Goal: Task Accomplishment & Management: Use online tool/utility

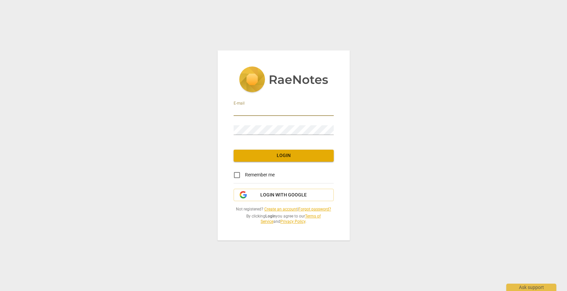
click at [279, 106] on input "email" at bounding box center [284, 111] width 100 height 10
click at [266, 113] on input "email" at bounding box center [284, 111] width 100 height 10
type input "[EMAIL_ADDRESS][DOMAIN_NAME]"
click at [319, 209] on link "Forgot password?" at bounding box center [315, 209] width 33 height 5
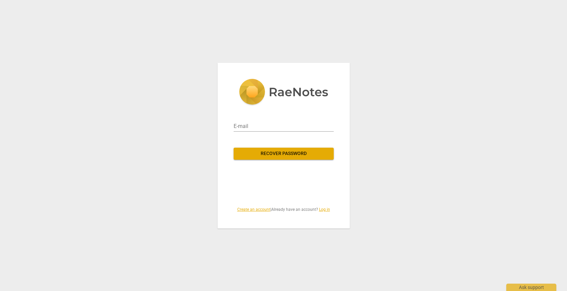
click at [272, 120] on div "E-mail" at bounding box center [284, 124] width 100 height 16
click at [271, 124] on input "email" at bounding box center [284, 126] width 100 height 11
type input "[EMAIL_ADDRESS][DOMAIN_NAME]"
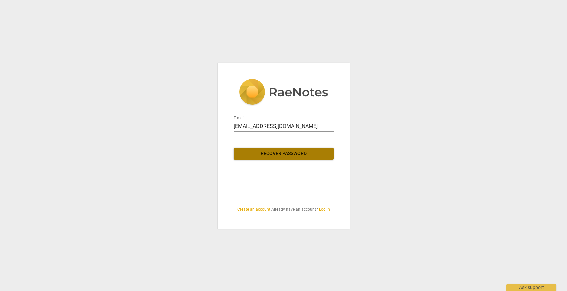
click at [285, 153] on span "Recover password" at bounding box center [284, 153] width 90 height 7
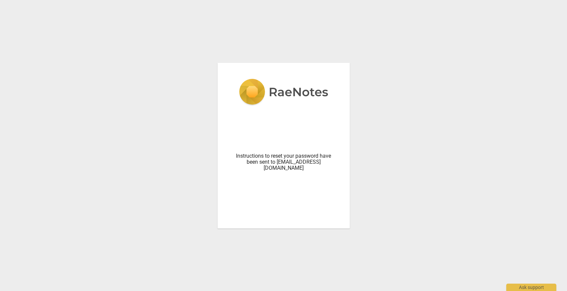
click at [351, 129] on div "Instructions to reset your password have been sent to [EMAIL_ADDRESS][DOMAIN_NA…" at bounding box center [283, 145] width 567 height 291
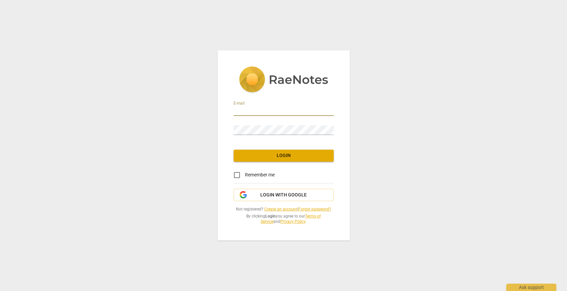
click at [244, 108] on input "email" at bounding box center [284, 111] width 100 height 10
type input "[EMAIL_ADDRESS][DOMAIN_NAME]"
click at [239, 175] on input "Remember me" at bounding box center [237, 175] width 16 height 16
checkbox input "true"
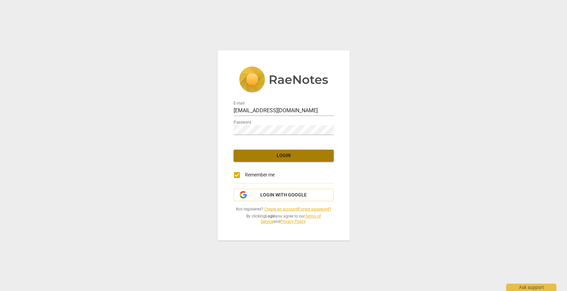
click at [289, 157] on span "Login" at bounding box center [284, 155] width 90 height 7
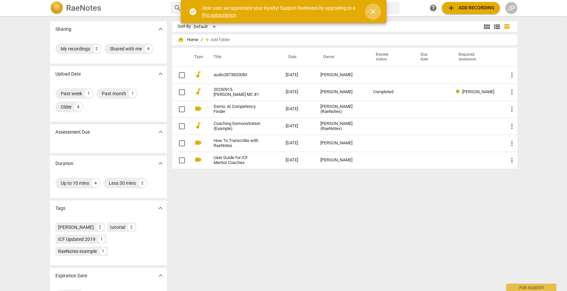
click at [376, 10] on span "close" at bounding box center [373, 12] width 8 height 8
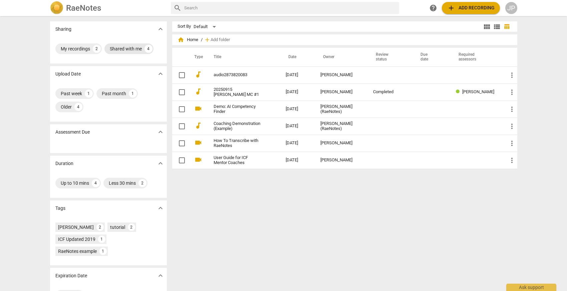
click at [131, 48] on div "Shared with me" at bounding box center [126, 48] width 32 height 7
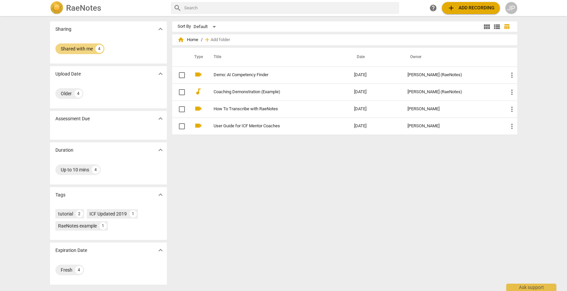
click at [132, 47] on div "Shared with me 4" at bounding box center [108, 48] width 106 height 13
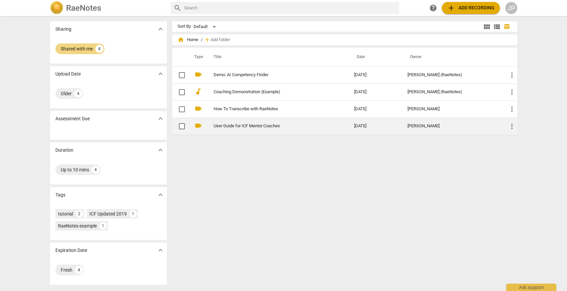
click at [253, 124] on link "User Guide for ICF Mentor Coaches" at bounding box center [272, 126] width 117 height 5
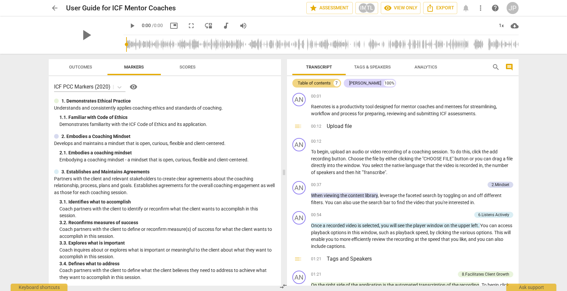
click at [130, 79] on div "ICF PCC Markers (2020) visibility 1. Demonstrates Ethical Practice Understands …" at bounding box center [165, 180] width 232 height 209
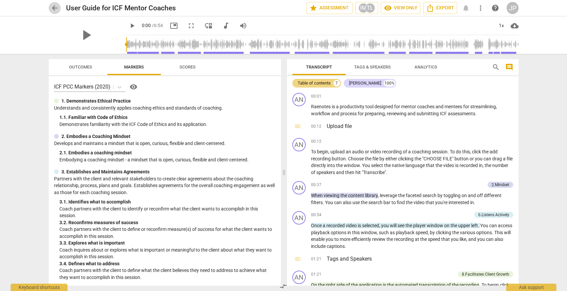
click at [56, 7] on span "arrow_back" at bounding box center [55, 8] width 8 height 8
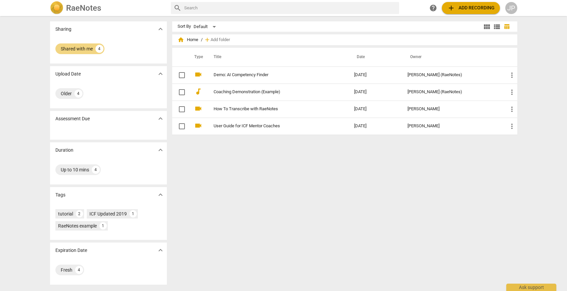
click at [476, 10] on span "add Add recording" at bounding box center [471, 8] width 47 height 8
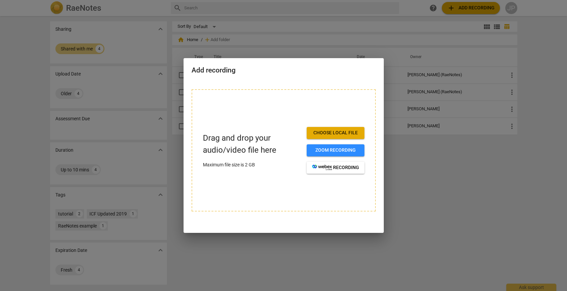
click at [475, 7] on div at bounding box center [283, 145] width 567 height 291
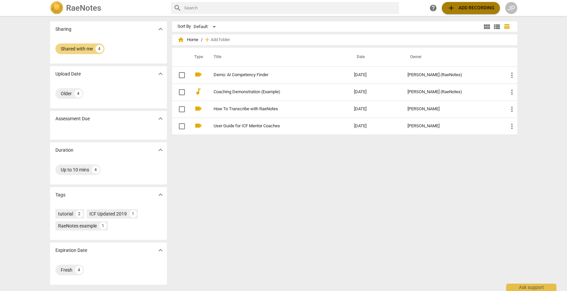
click at [475, 7] on span "add Add recording" at bounding box center [471, 8] width 47 height 8
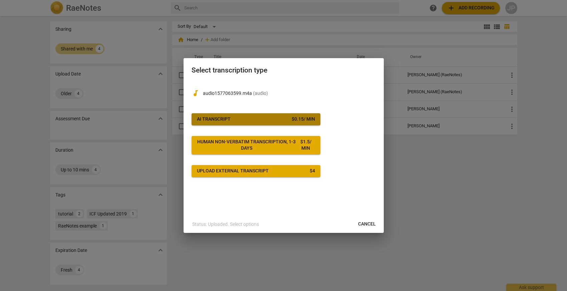
click at [278, 116] on span "AI Transcript $ 0.15 / min" at bounding box center [256, 119] width 118 height 7
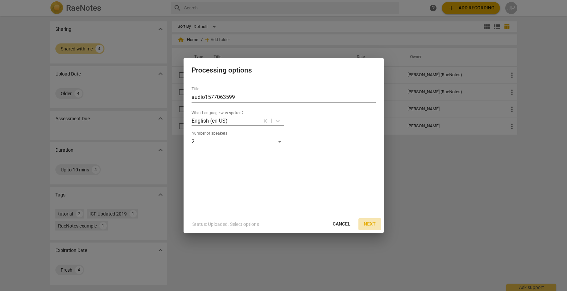
click at [376, 223] on button "Next" at bounding box center [370, 224] width 23 height 12
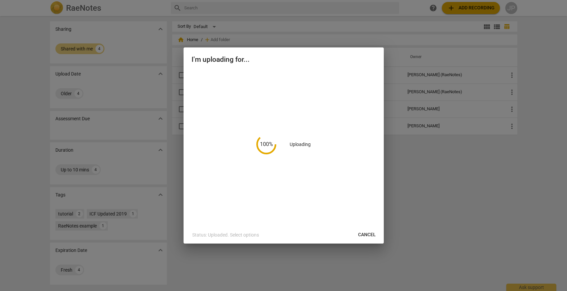
click at [376, 223] on div "100 % Uploading" at bounding box center [284, 148] width 200 height 156
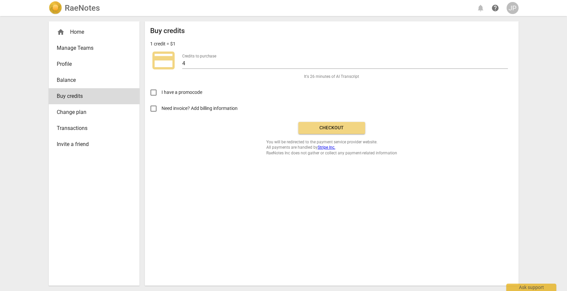
click at [338, 129] on span "Checkout" at bounding box center [332, 128] width 56 height 7
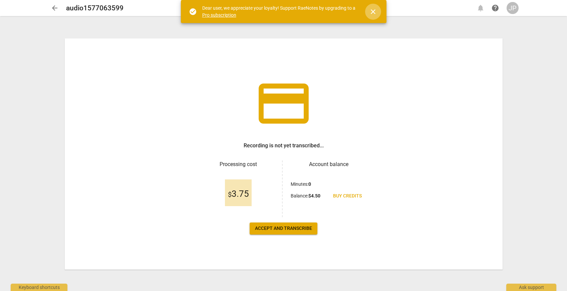
click at [375, 9] on span "close" at bounding box center [373, 12] width 8 height 8
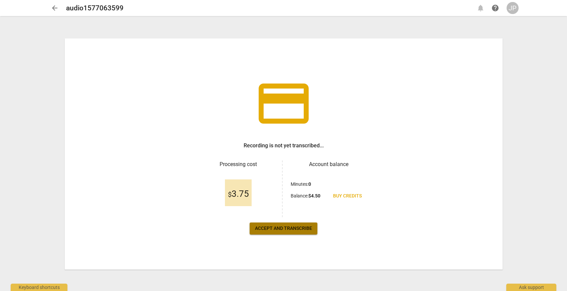
click at [285, 231] on span "Accept and transcribe" at bounding box center [283, 228] width 57 height 7
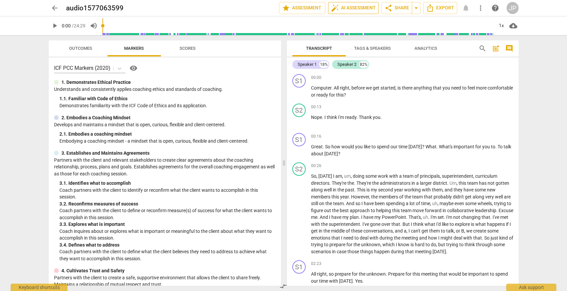
click at [365, 6] on span "auto_fix_high AI Assessment" at bounding box center [353, 8] width 45 height 8
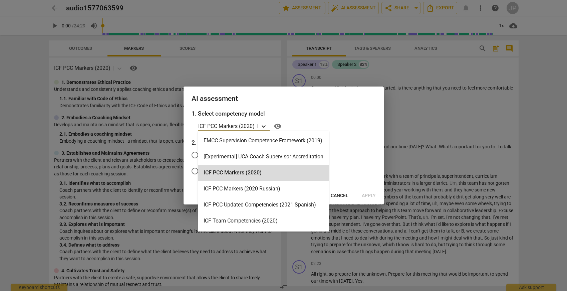
click at [264, 127] on icon at bounding box center [264, 126] width 4 height 2
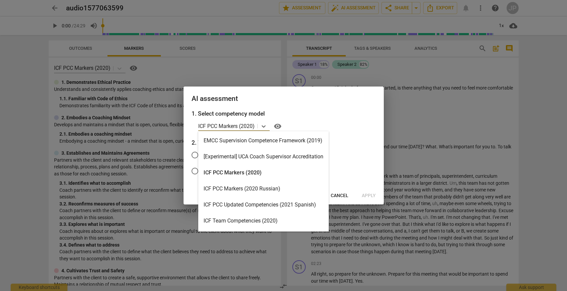
click at [264, 174] on div "ICF PCC Markers (2020)" at bounding box center [263, 173] width 131 height 16
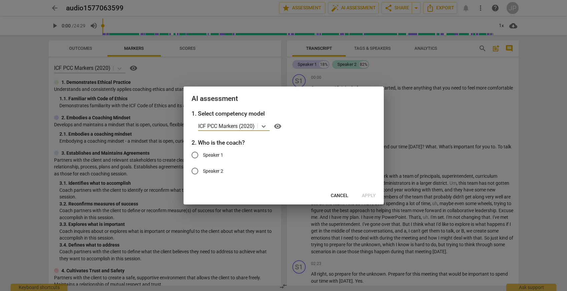
click at [423, 139] on div at bounding box center [283, 145] width 567 height 291
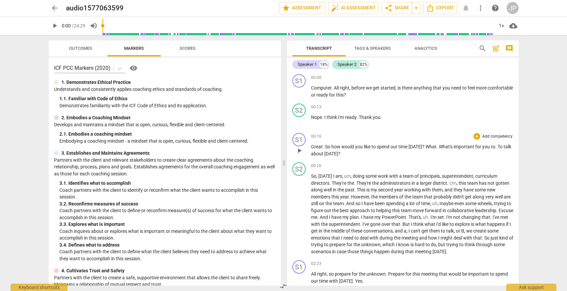
click at [422, 139] on div "00:16 + Add competency keyboard_arrow_right" at bounding box center [412, 136] width 202 height 7
click at [55, 24] on span "play_arrow" at bounding box center [55, 26] width 8 height 8
click at [334, 87] on span "All" at bounding box center [337, 87] width 6 height 5
drag, startPoint x: 334, startPoint y: 87, endPoint x: 310, endPoint y: 87, distance: 23.7
click at [310, 87] on div "S1 play_arrow pause 00:00 + Add competency keyboard_arrow_right Computer . All …" at bounding box center [403, 85] width 232 height 29
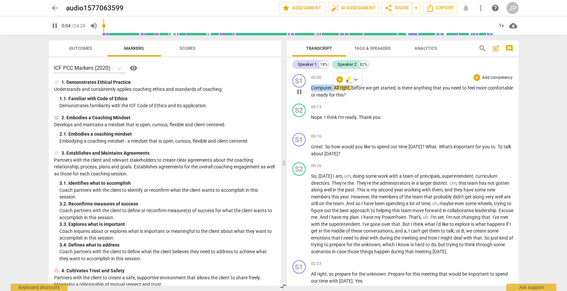
type input "5"
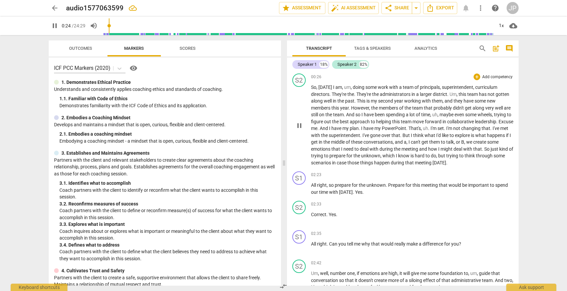
scroll to position [90, 0]
drag, startPoint x: 355, startPoint y: 93, endPoint x: 333, endPoint y: 92, distance: 22.7
click at [333, 92] on p "So , tomorrow I am , um , doing some work with a team of principals , superinte…" at bounding box center [412, 124] width 202 height 82
type input "45"
click at [512, 121] on div "S2 play_arrow pause 00:26 + Add competency keyboard_arrow_right So , tomorrow I…" at bounding box center [403, 119] width 232 height 98
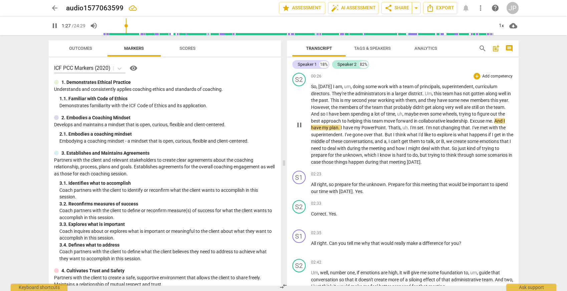
click at [512, 120] on div "S2 play_arrow pause 00:26 + Add competency keyboard_arrow_right So , tomorrow I…" at bounding box center [403, 119] width 232 height 98
drag, startPoint x: 510, startPoint y: 121, endPoint x: 487, endPoint y: 121, distance: 23.4
click at [487, 121] on p "So , tomorrow I am , um , doing some work with a team of principals , superinte…" at bounding box center [412, 124] width 202 height 82
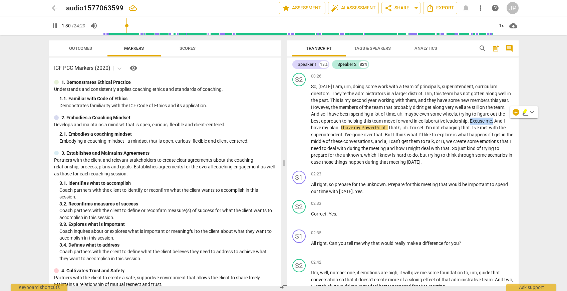
type input "91"
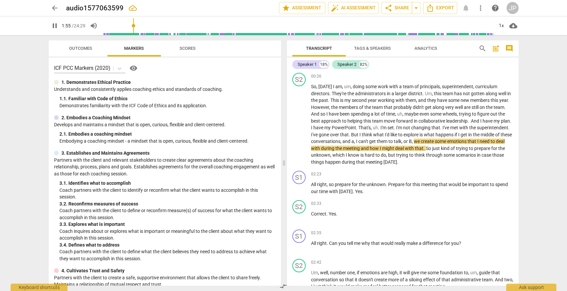
click at [503, 164] on p "So , tomorrow I am , um , doing some work with a team of principals , superinte…" at bounding box center [412, 124] width 202 height 82
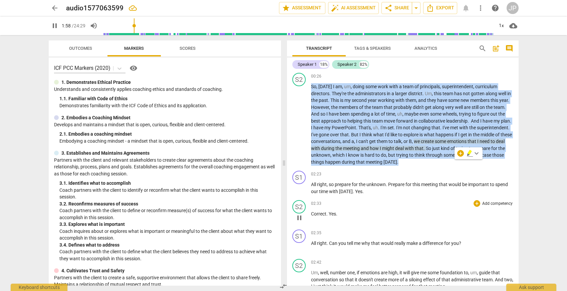
click at [467, 203] on div "02:33 + Add competency keyboard_arrow_right" at bounding box center [412, 203] width 202 height 7
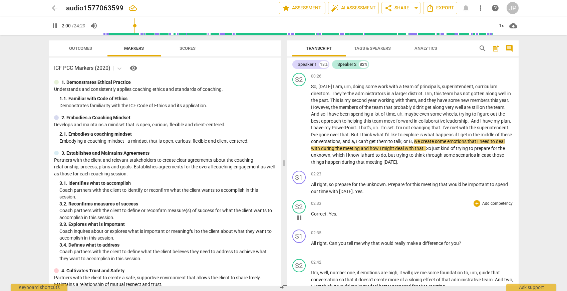
click at [412, 209] on div "02:33 + Add competency keyboard_arrow_right Correct . Yes ." at bounding box center [412, 212] width 202 height 24
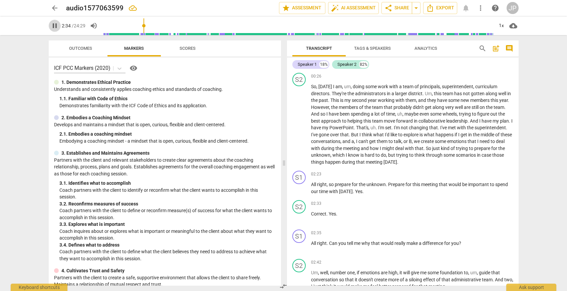
click at [55, 26] on span "pause" at bounding box center [55, 26] width 8 height 8
click at [55, 26] on span "play_arrow" at bounding box center [55, 26] width 8 height 8
click at [57, 24] on span "pause" at bounding box center [55, 26] width 8 height 8
type input "162"
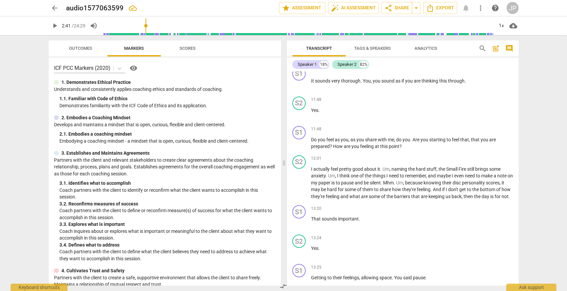
scroll to position [0, 0]
click at [84, 54] on button "Outcomes" at bounding box center [80, 48] width 53 height 16
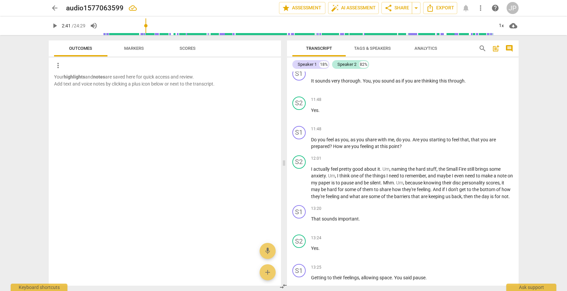
click at [191, 48] on span "Scores" at bounding box center [188, 48] width 16 height 5
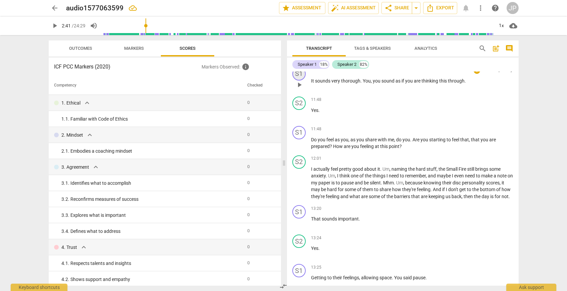
click at [300, 77] on div "S1" at bounding box center [299, 73] width 13 height 13
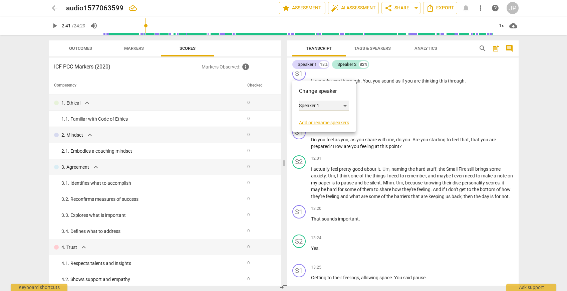
click at [348, 105] on div "Speaker 1" at bounding box center [324, 106] width 50 height 11
click at [345, 103] on li "Speaker 1" at bounding box center [324, 106] width 51 height 13
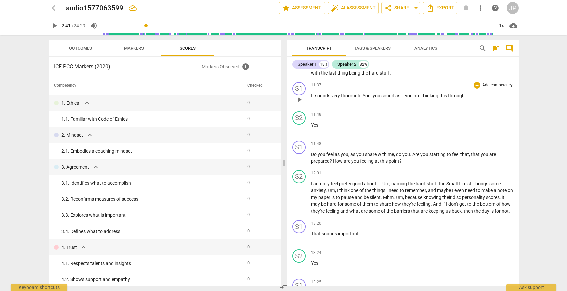
scroll to position [964, 0]
click at [301, 90] on div "S1" at bounding box center [299, 88] width 13 height 13
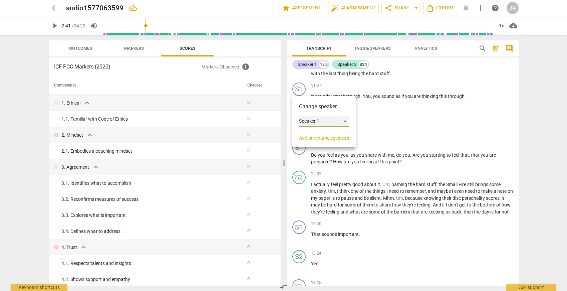
click at [345, 122] on div "Speaker 1" at bounding box center [324, 121] width 50 height 11
click at [334, 118] on li "Speaker 1" at bounding box center [324, 121] width 51 height 13
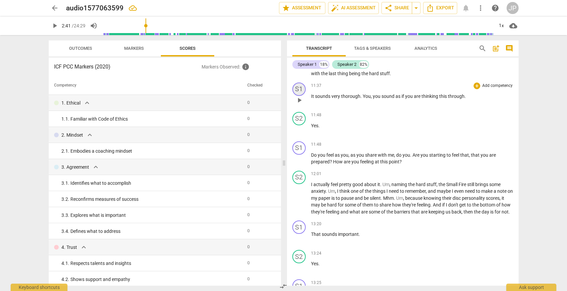
click at [299, 89] on div "S1" at bounding box center [299, 88] width 13 height 13
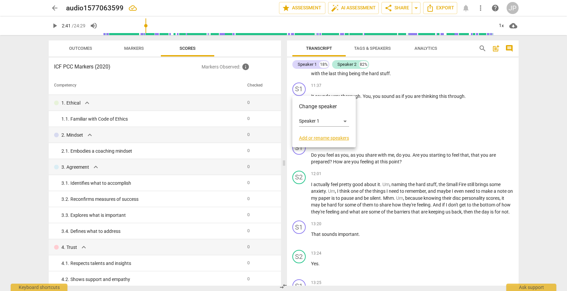
click at [304, 105] on h3 "Change speaker" at bounding box center [324, 107] width 50 height 8
click at [313, 138] on link "Add or rename speakers" at bounding box center [324, 137] width 50 height 5
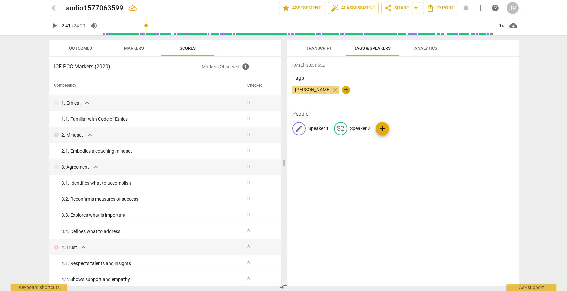
click at [302, 128] on span "edit" at bounding box center [299, 129] width 8 height 8
click at [323, 131] on input "Speaker 1" at bounding box center [335, 128] width 53 height 11
type input "S"
type input "Jen"
click at [403, 128] on p "Speaker 2" at bounding box center [404, 128] width 20 height 7
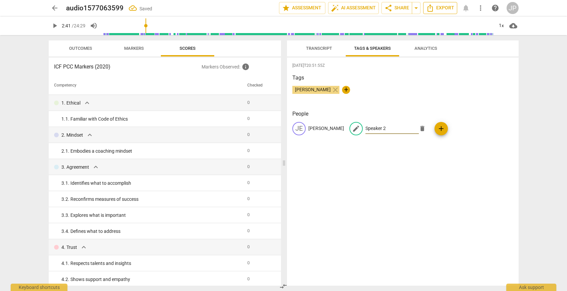
type input "d"
type input "Client"
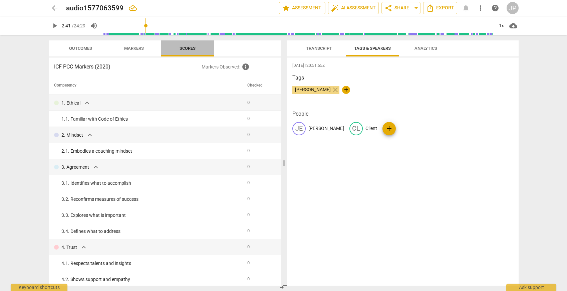
click at [191, 48] on span "Scores" at bounding box center [188, 48] width 16 height 5
click at [322, 49] on span "Transcript" at bounding box center [319, 48] width 26 height 5
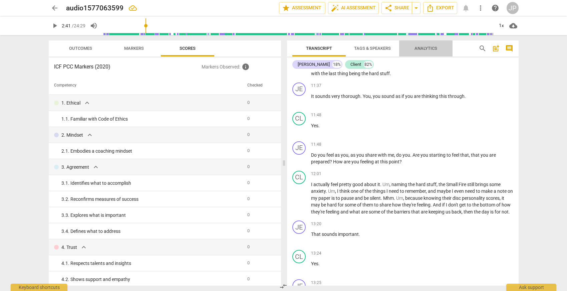
click at [426, 49] on span "Analytics" at bounding box center [426, 48] width 23 height 5
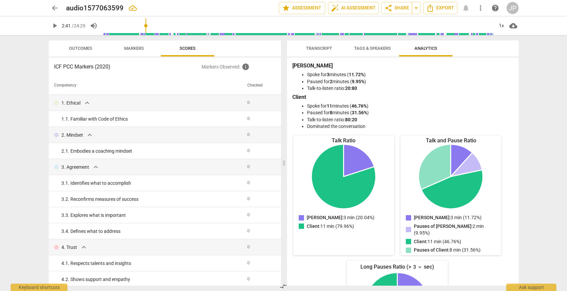
scroll to position [0, 0]
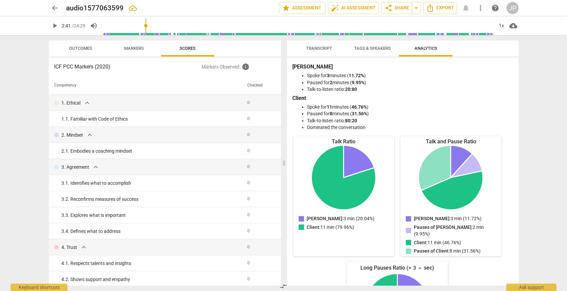
click at [86, 50] on span "Outcomes" at bounding box center [80, 48] width 23 height 5
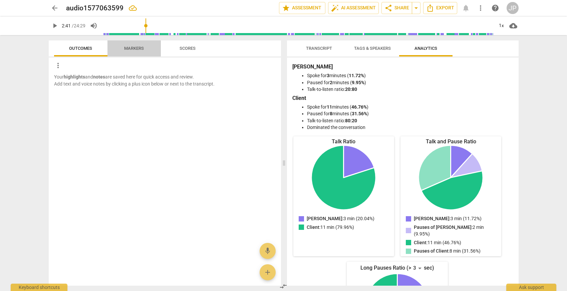
click at [142, 47] on span "Markers" at bounding box center [134, 48] width 20 height 5
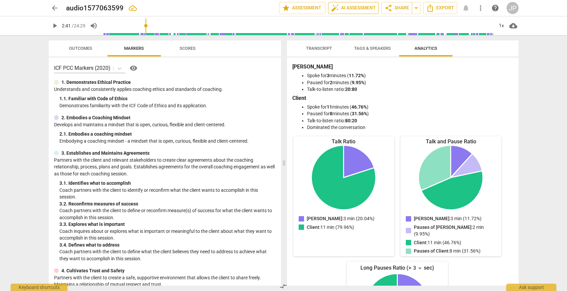
click at [354, 5] on span "auto_fix_high AI Assessment" at bounding box center [353, 8] width 45 height 8
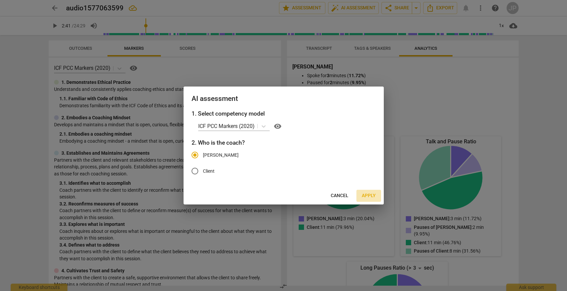
click at [371, 196] on span "Apply" at bounding box center [369, 195] width 14 height 7
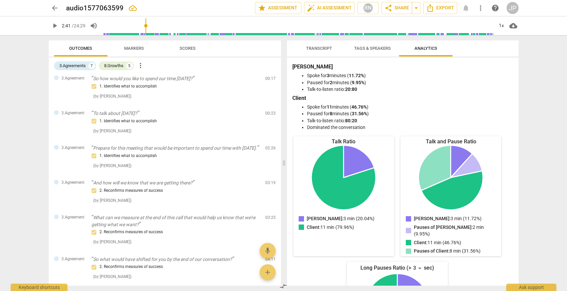
scroll to position [6, 0]
click at [138, 49] on span "Markers" at bounding box center [134, 48] width 20 height 5
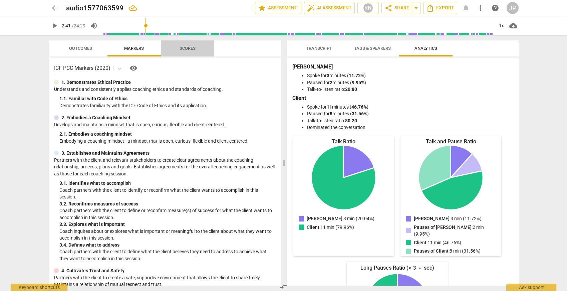
click at [192, 48] on span "Scores" at bounding box center [188, 48] width 16 height 5
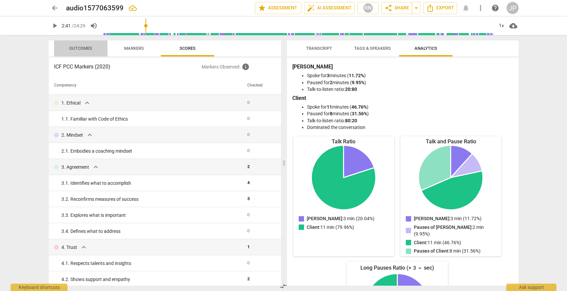
click at [94, 47] on span "Outcomes" at bounding box center [80, 48] width 39 height 9
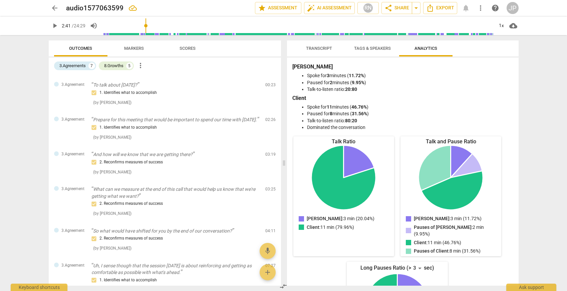
scroll to position [0, 0]
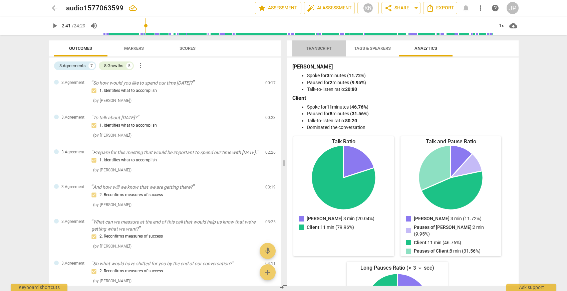
click at [325, 46] on span "Transcript" at bounding box center [319, 48] width 26 height 5
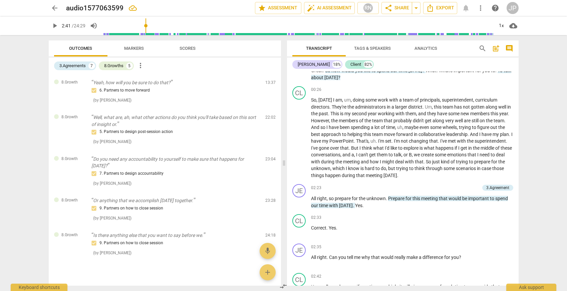
scroll to position [266, 0]
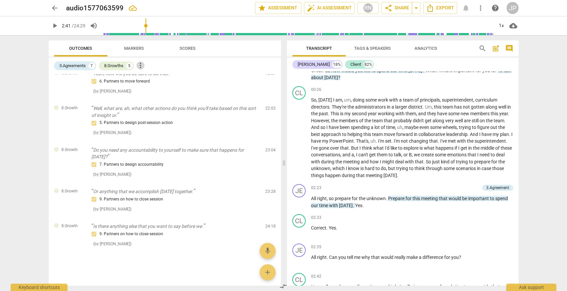
click at [142, 66] on span "more_vert" at bounding box center [141, 65] width 8 height 8
click at [220, 71] on div at bounding box center [283, 145] width 567 height 291
click at [144, 48] on span "Markers" at bounding box center [134, 48] width 36 height 9
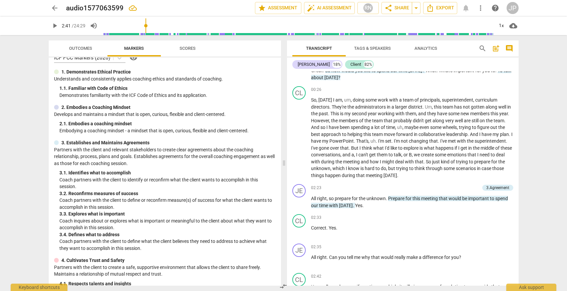
scroll to position [0, 0]
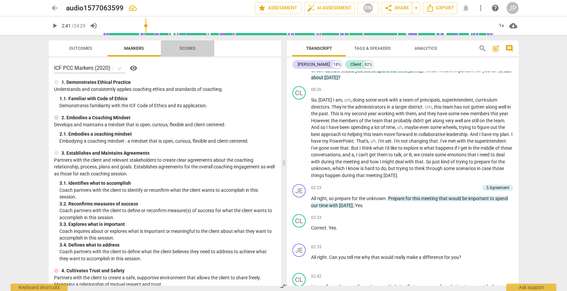
click at [191, 51] on span "Scores" at bounding box center [188, 48] width 32 height 9
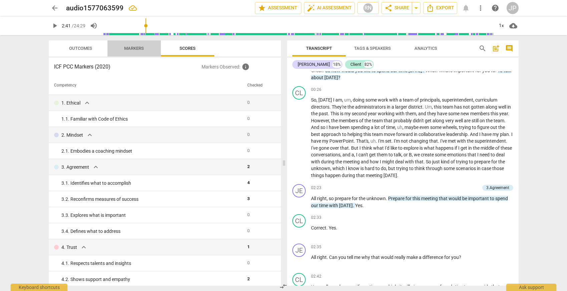
click at [133, 48] on span "Markers" at bounding box center [134, 48] width 20 height 5
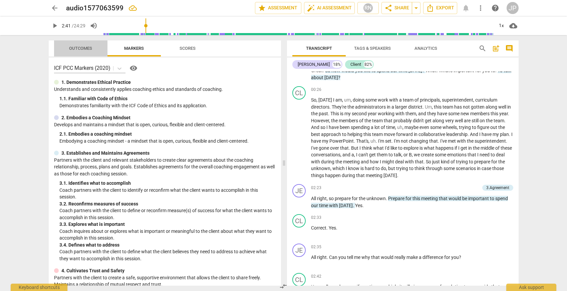
click at [78, 47] on span "Outcomes" at bounding box center [80, 48] width 23 height 5
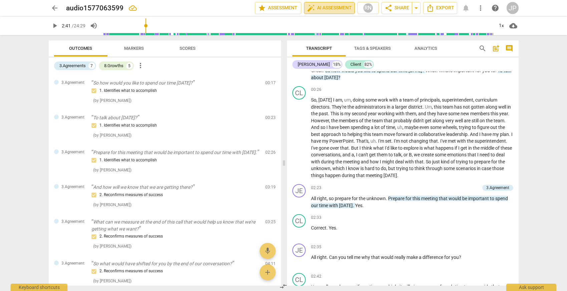
click at [333, 8] on span "auto_fix_high AI Assessment" at bounding box center [329, 8] width 45 height 8
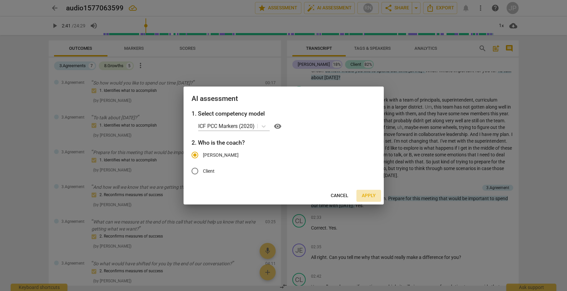
click at [371, 196] on span "Apply" at bounding box center [369, 195] width 14 height 7
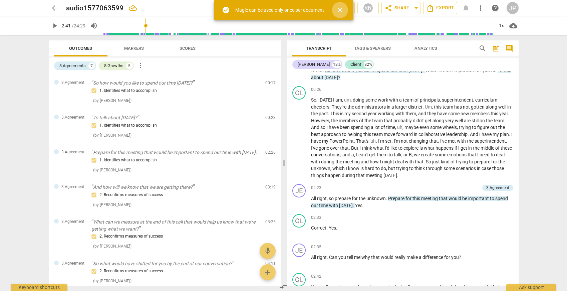
click at [343, 9] on span "close" at bounding box center [340, 10] width 8 height 8
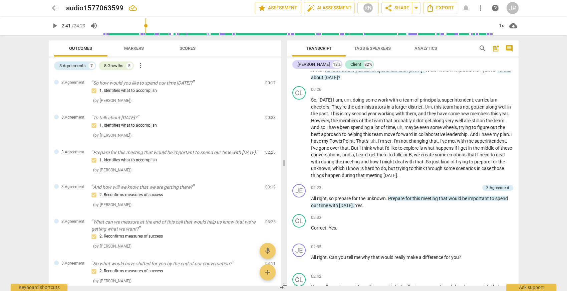
click at [143, 67] on span "more_vert" at bounding box center [141, 65] width 8 height 8
click at [200, 66] on div at bounding box center [283, 145] width 567 height 291
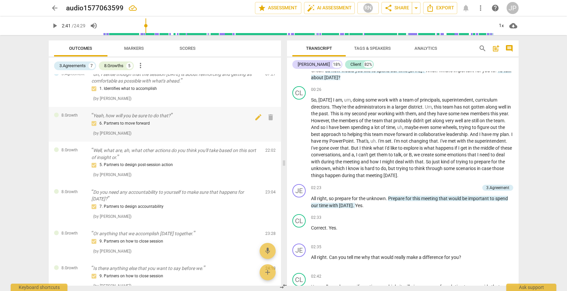
scroll to position [266, 0]
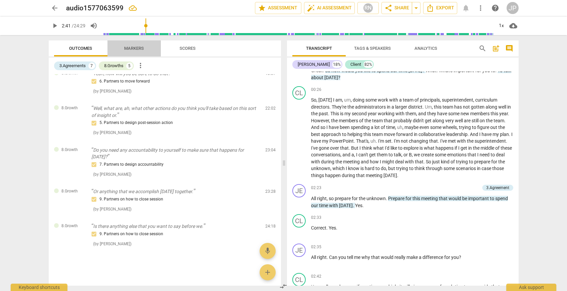
click at [130, 48] on span "Markers" at bounding box center [134, 48] width 20 height 5
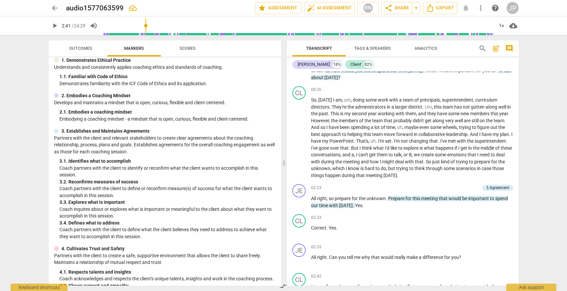
scroll to position [0, 0]
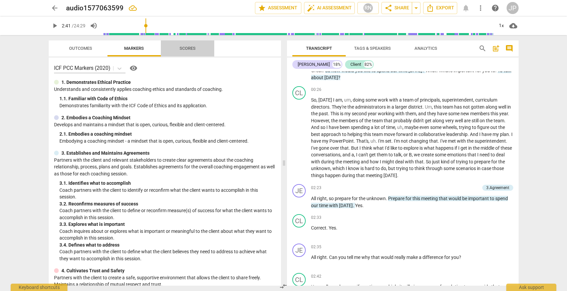
click at [196, 49] on span "Scores" at bounding box center [188, 48] width 32 height 9
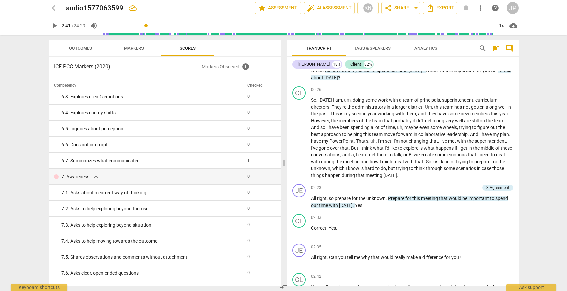
scroll to position [428, 0]
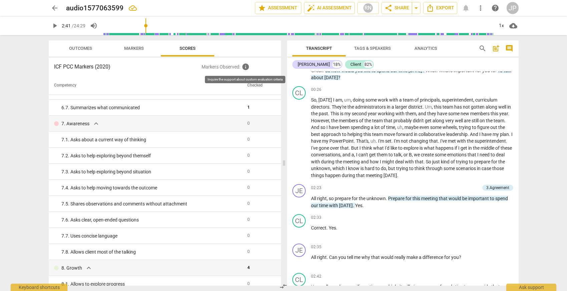
click at [247, 66] on span "info" at bounding box center [246, 67] width 8 height 8
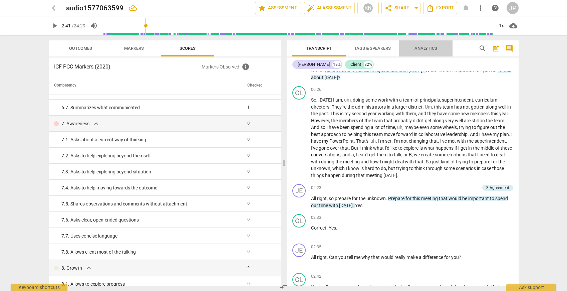
click at [420, 48] on span "Analytics" at bounding box center [426, 48] width 23 height 5
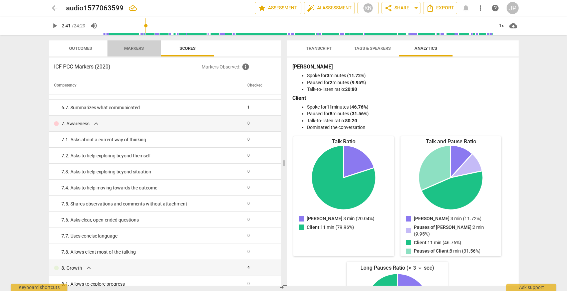
click at [141, 51] on span "Markers" at bounding box center [134, 48] width 36 height 9
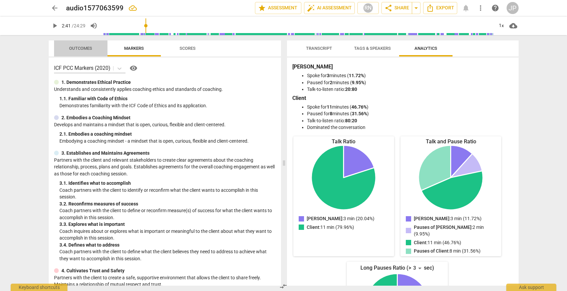
click at [94, 50] on span "Outcomes" at bounding box center [80, 48] width 39 height 9
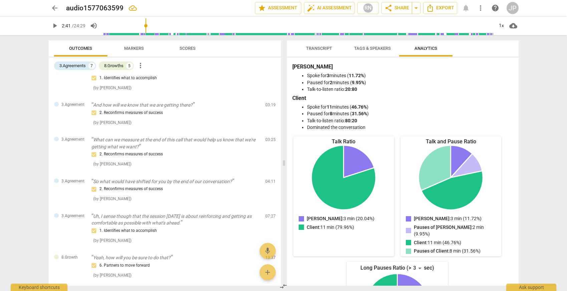
scroll to position [0, 0]
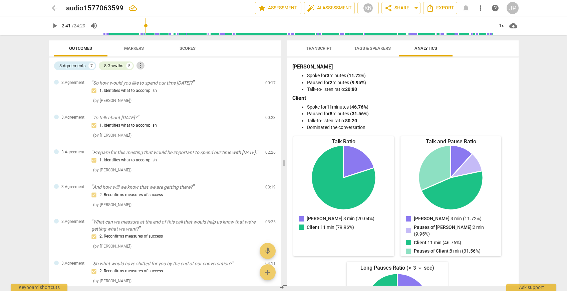
click at [142, 67] on span "more_vert" at bounding box center [141, 65] width 8 height 8
click at [217, 66] on div at bounding box center [283, 145] width 567 height 291
type input "162"
click at [327, 47] on span "Transcript" at bounding box center [319, 48] width 26 height 5
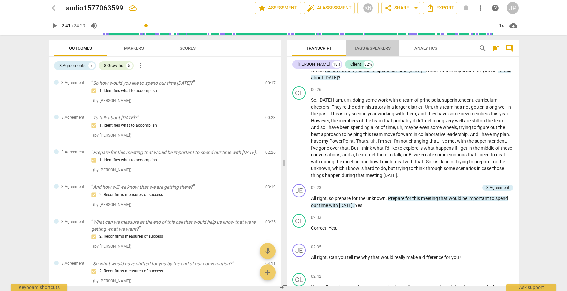
click at [362, 46] on span "Tags & Speakers" at bounding box center [372, 48] width 37 height 5
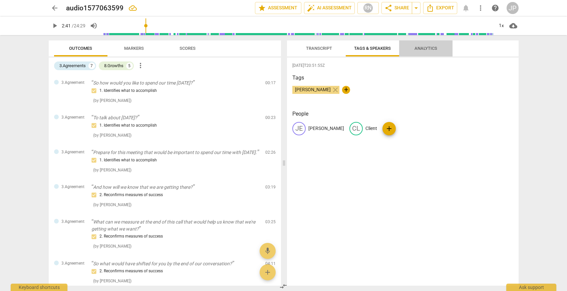
click at [420, 48] on span "Analytics" at bounding box center [426, 48] width 23 height 5
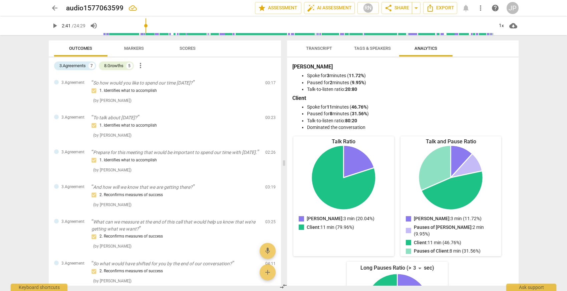
click at [420, 48] on span "Analytics" at bounding box center [426, 48] width 23 height 5
click at [324, 51] on span "Transcript" at bounding box center [319, 48] width 42 height 9
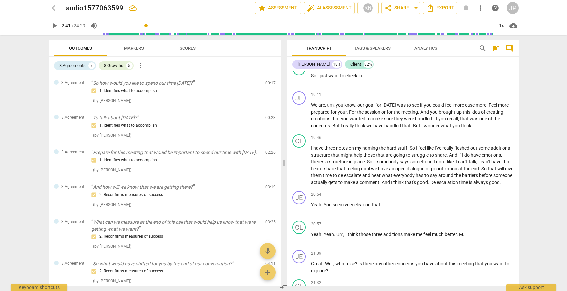
scroll to position [1711, 0]
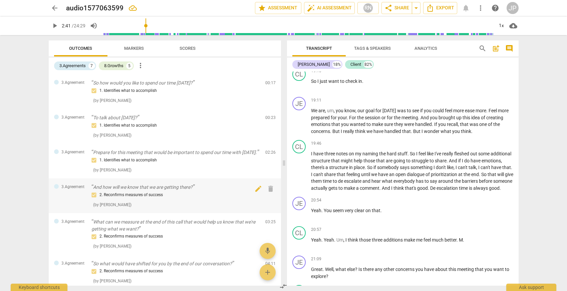
click at [187, 179] on div "3.Agreement And how will we know that we are getting there? 2. Reconfirms measu…" at bounding box center [165, 195] width 232 height 35
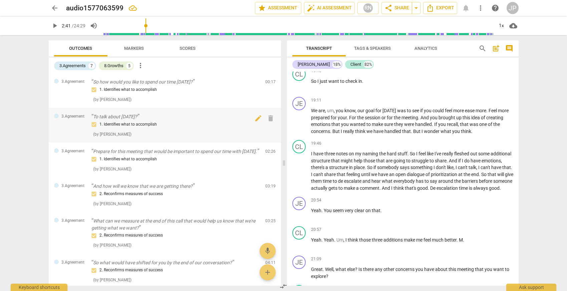
scroll to position [0, 0]
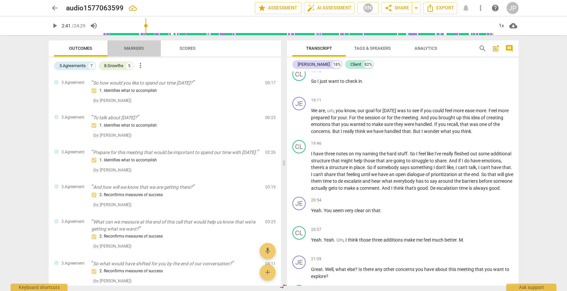
click at [138, 47] on span "Markers" at bounding box center [134, 48] width 20 height 5
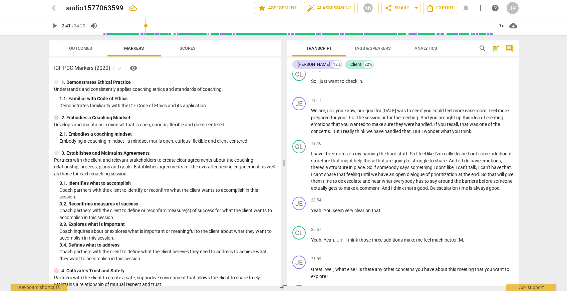
click at [190, 51] on span "Scores" at bounding box center [188, 48] width 32 height 9
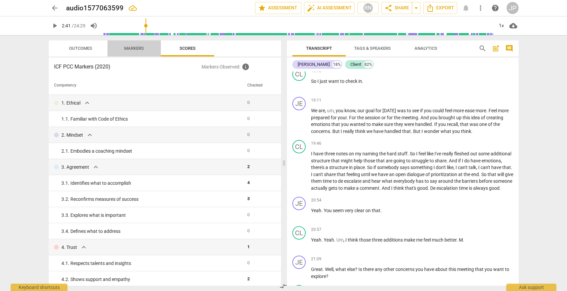
click at [149, 51] on span "Markers" at bounding box center [134, 48] width 36 height 9
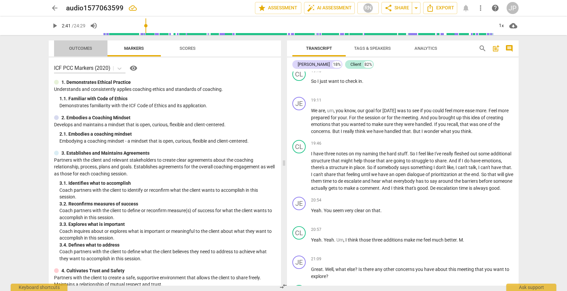
click at [76, 48] on span "Outcomes" at bounding box center [80, 48] width 23 height 5
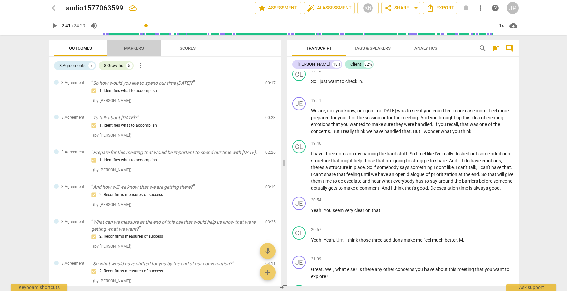
click at [138, 48] on span "Markers" at bounding box center [134, 48] width 20 height 5
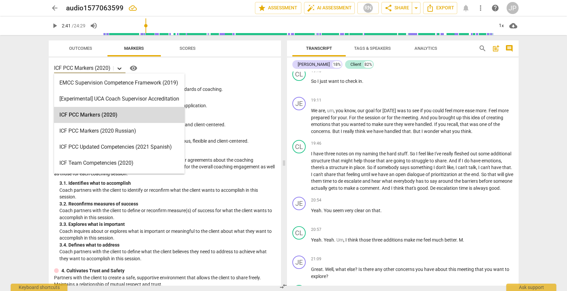
click at [120, 69] on icon at bounding box center [120, 68] width 4 height 2
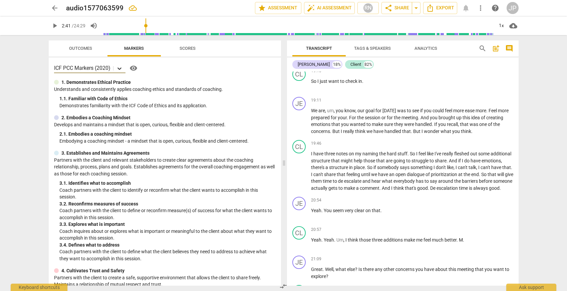
click at [120, 69] on icon at bounding box center [120, 68] width 4 height 2
click at [84, 52] on span "Outcomes" at bounding box center [80, 48] width 39 height 9
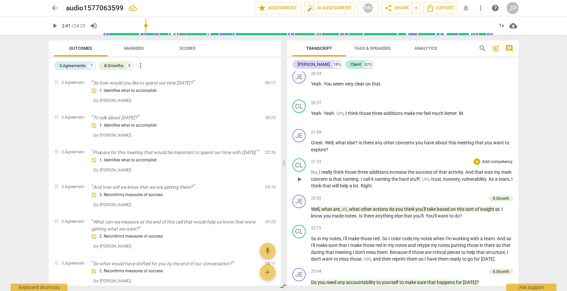
scroll to position [1837, 0]
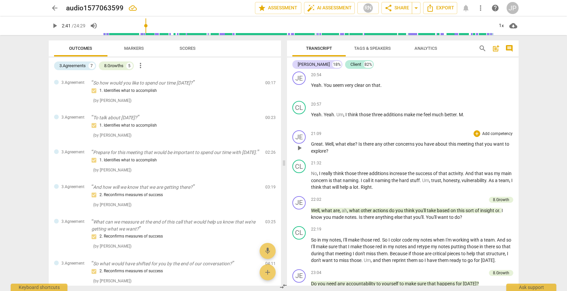
click at [474, 137] on div "+ Add competency" at bounding box center [494, 133] width 40 height 7
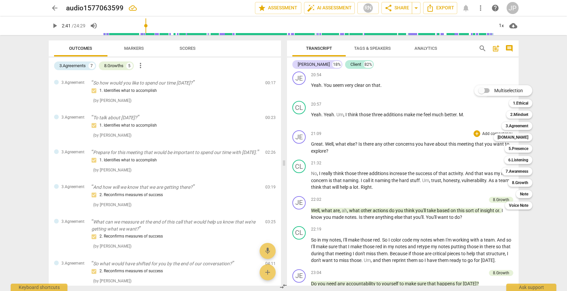
click at [487, 90] on input "Multiselection" at bounding box center [482, 90] width 16 height 16
checkbox input "true"
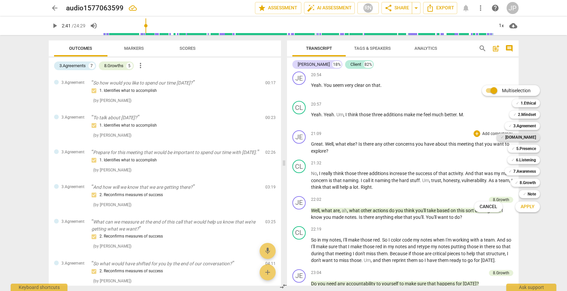
click at [528, 137] on b "4.Trust" at bounding box center [521, 137] width 31 height 8
click at [528, 149] on b "5.Presence" at bounding box center [527, 149] width 20 height 8
click at [525, 160] on b "6.Listening" at bounding box center [526, 160] width 20 height 8
click at [527, 170] on b "7.Awareness" at bounding box center [525, 171] width 23 height 8
click at [137, 38] on div at bounding box center [283, 145] width 567 height 291
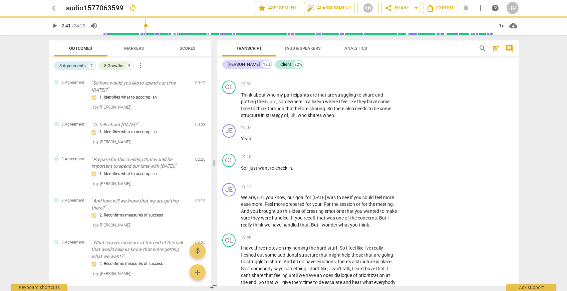
scroll to position [2062, 0]
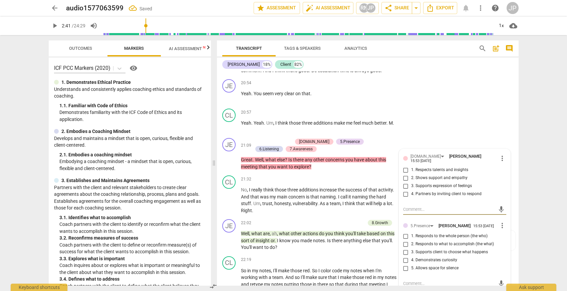
click at [142, 52] on span "Markers" at bounding box center [134, 48] width 36 height 9
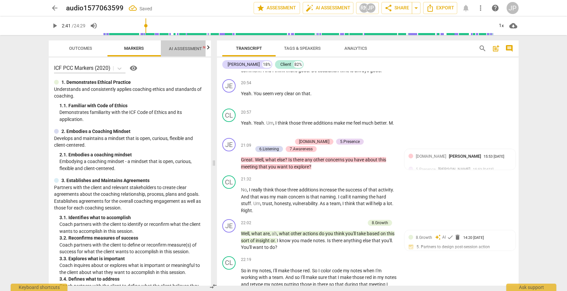
click at [188, 47] on span "AI Assessment New" at bounding box center [189, 48] width 41 height 5
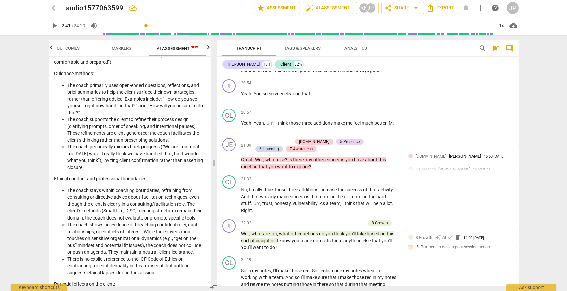
scroll to position [86, 0]
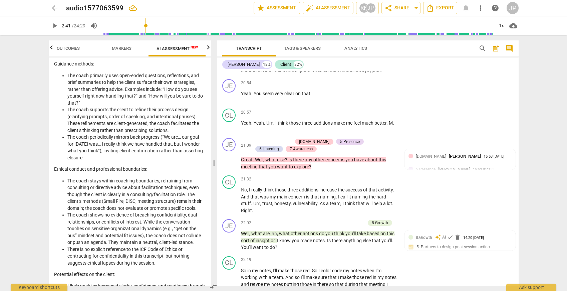
type input "162"
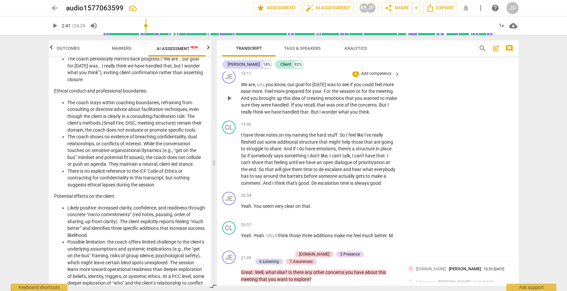
scroll to position [1951, 0]
